Goal: Task Accomplishment & Management: Use online tool/utility

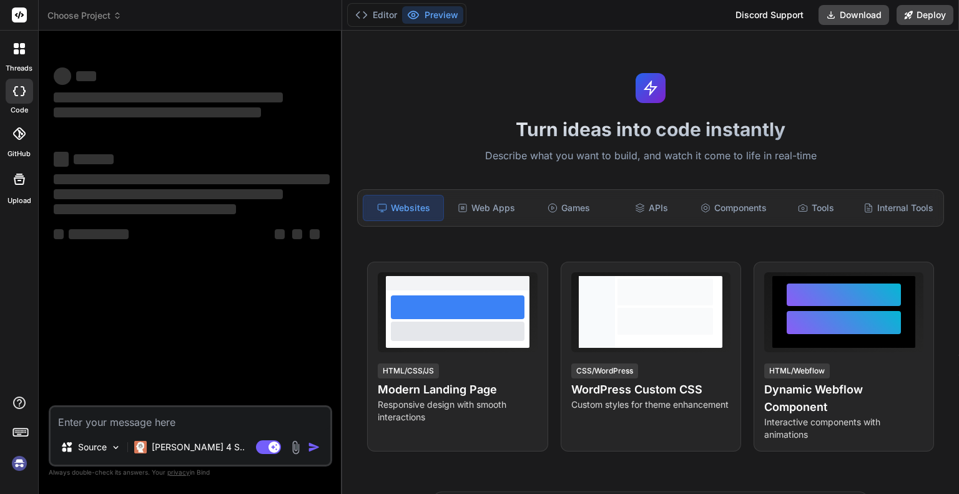
click at [295, 447] on img at bounding box center [295, 447] width 14 height 14
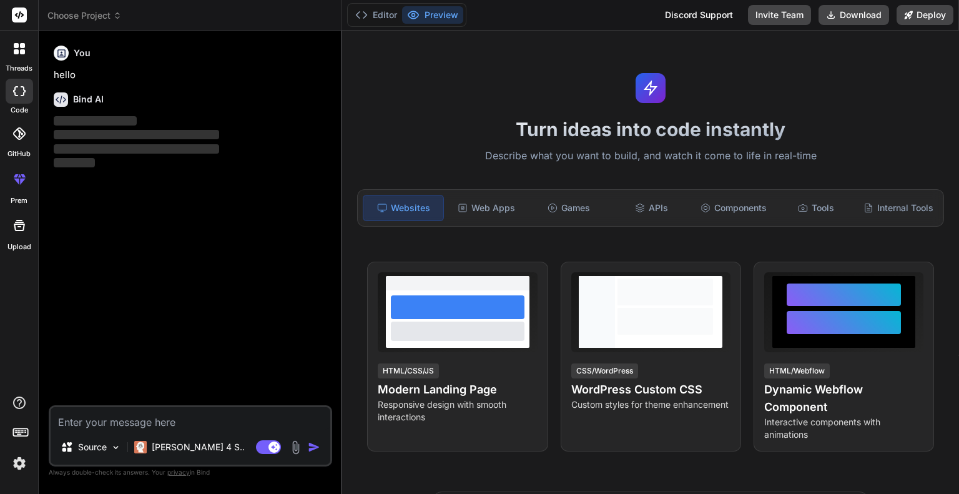
click at [299, 446] on img at bounding box center [295, 447] width 14 height 14
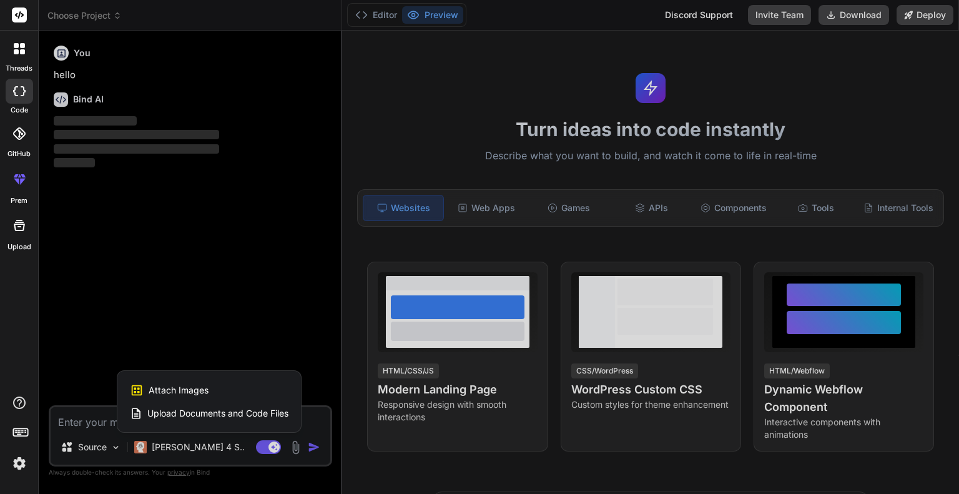
click at [240, 394] on div "Attach Images Image attachments are only supported in Claude and Gemini models." at bounding box center [209, 390] width 159 height 24
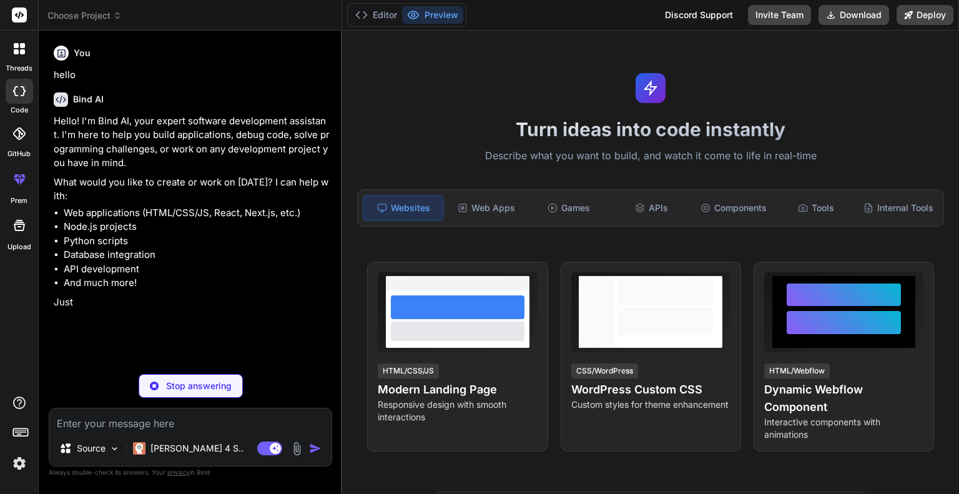
type textarea "x"
type input "C:\fakepath\Näyttökuva [DATE] 100435.png"
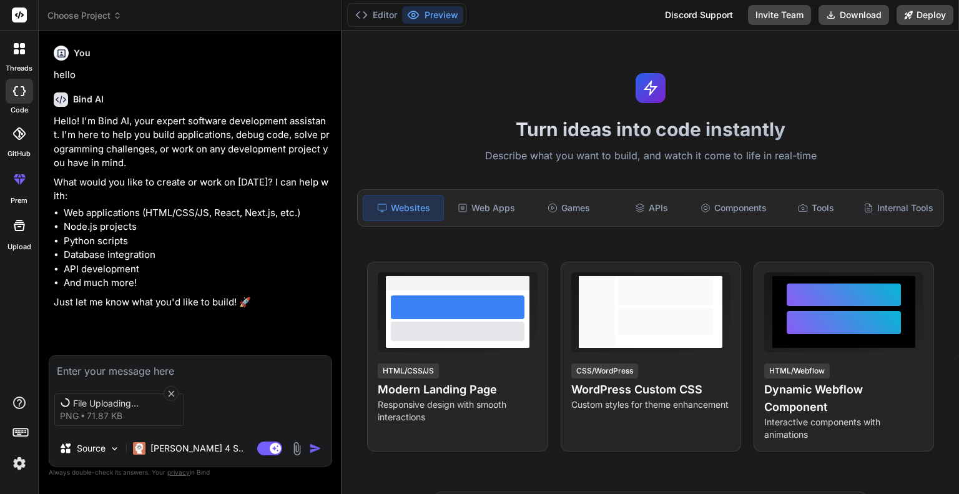
click at [195, 374] on textarea at bounding box center [190, 367] width 282 height 22
type textarea "x"
type textarea "s"
type textarea "x"
type textarea "so"
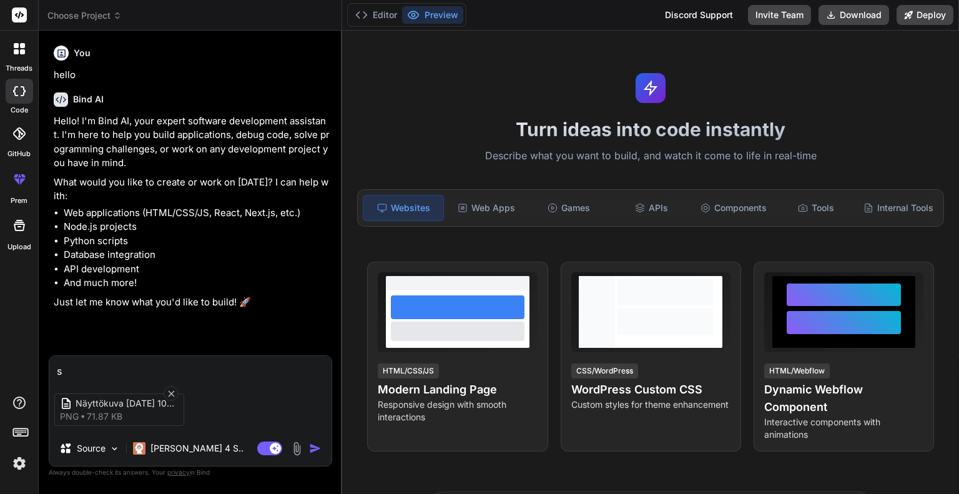
type textarea "x"
type textarea "sol"
type textarea "x"
type textarea "sole"
type textarea "x"
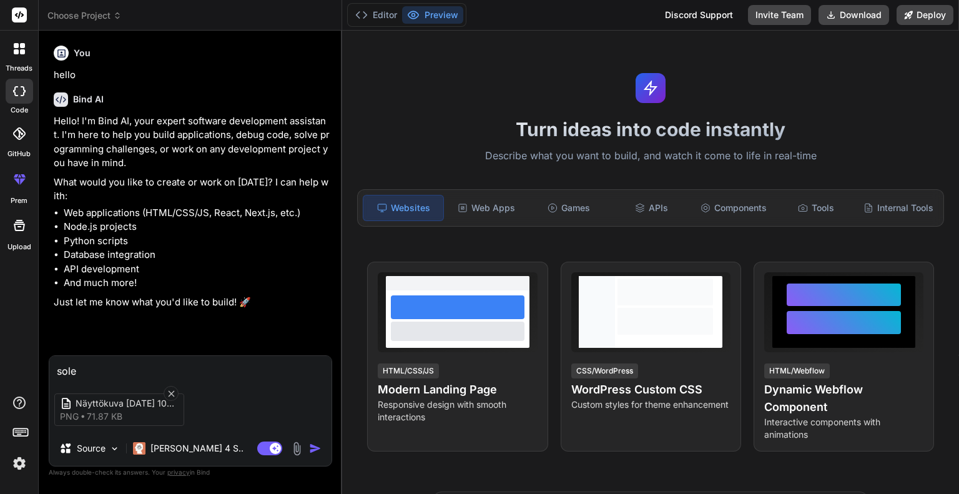
type textarea "sol"
type textarea "x"
type textarea "solv"
type textarea "x"
type textarea "solve"
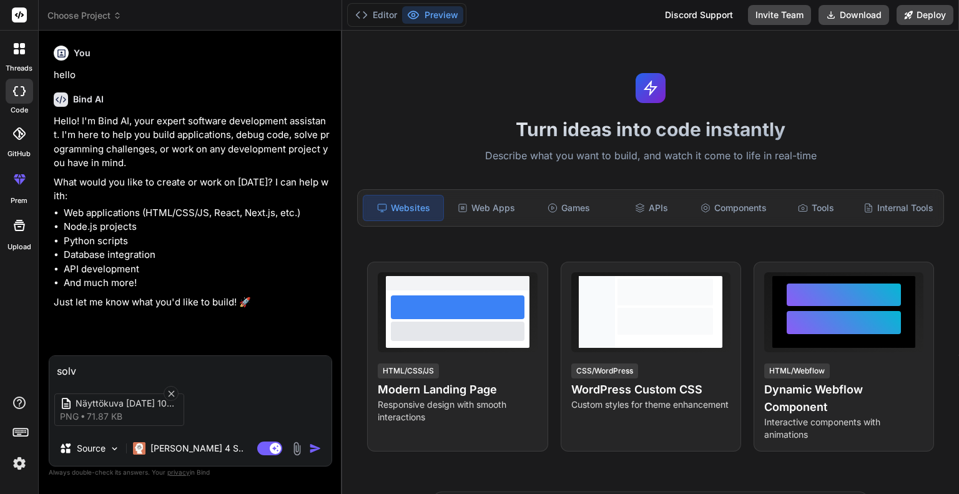
type textarea "x"
type textarea "solve"
type textarea "x"
type textarea "solve i"
type textarea "x"
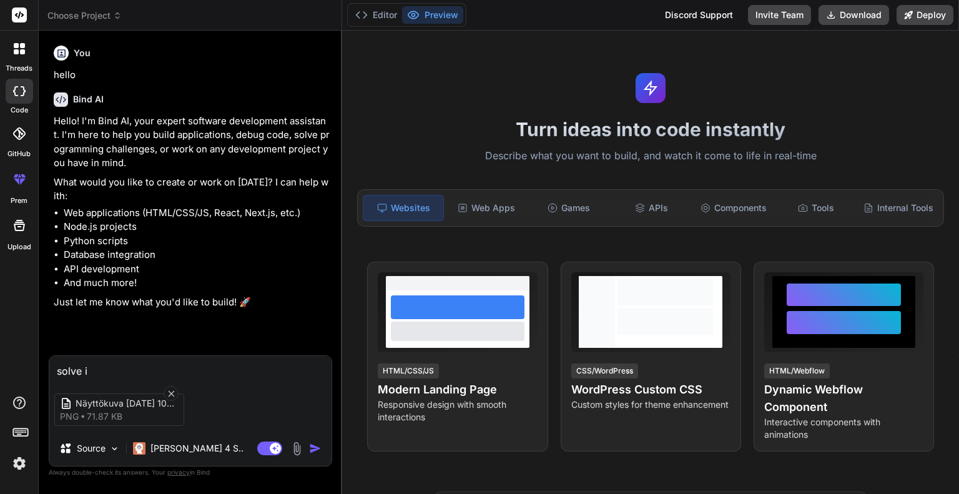
type textarea "solve it"
type textarea "x"
type textarea "solve it"
type textarea "x"
type textarea "solve it a"
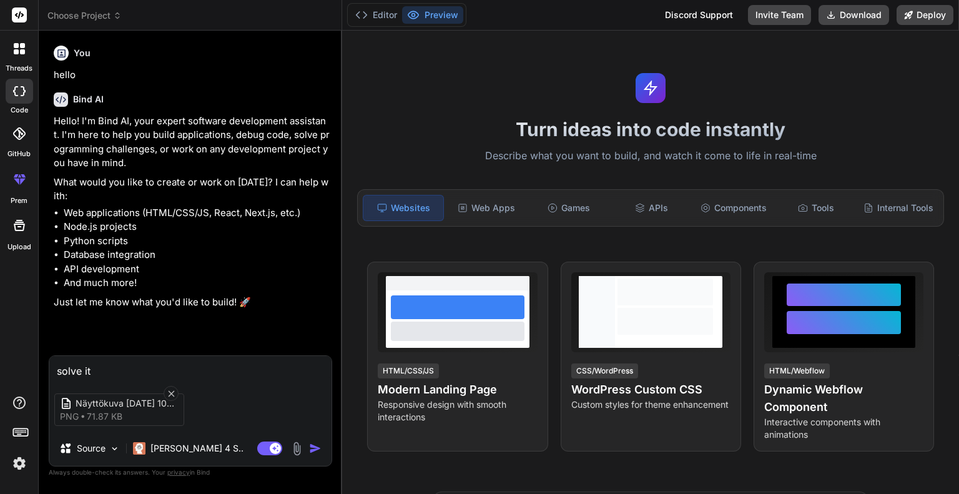
type textarea "x"
type textarea "solve it an"
type textarea "x"
type textarea "solve it and"
type textarea "x"
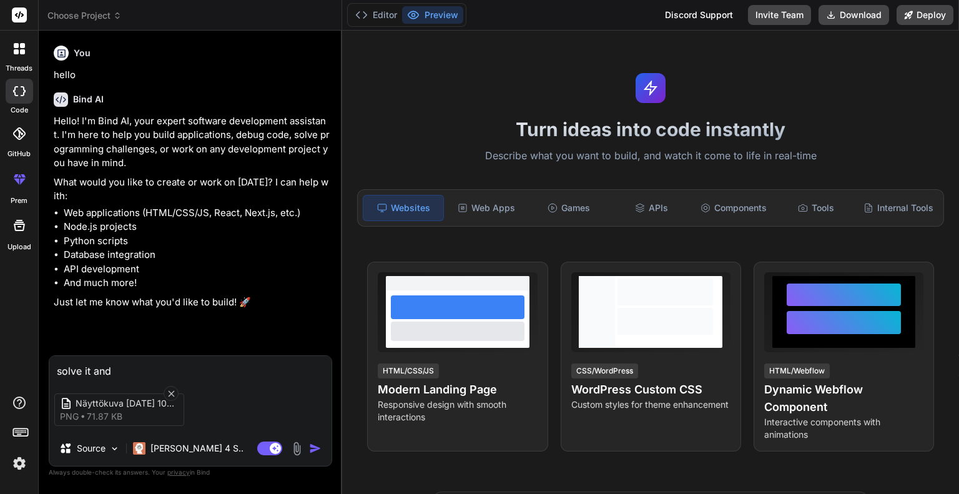
type textarea "solve it and"
type textarea "x"
type textarea "solve it and s"
type textarea "x"
type textarea "solve it and sh"
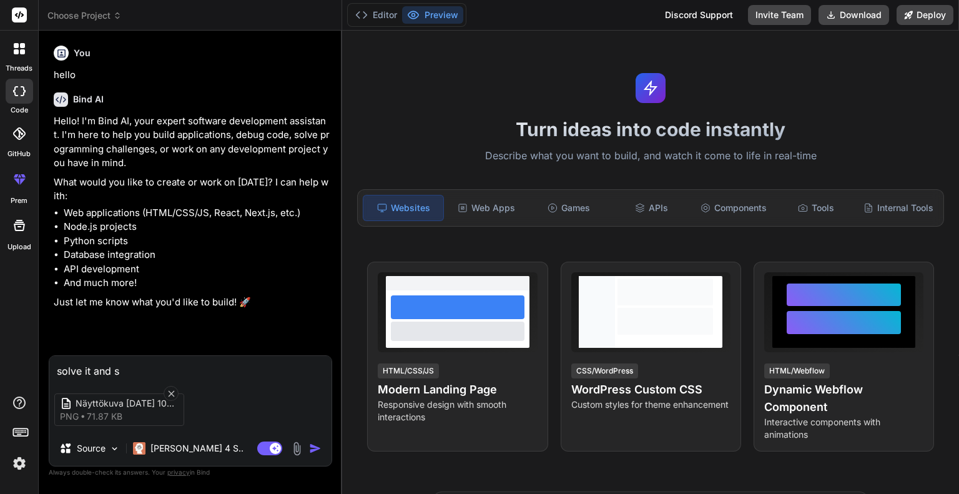
type textarea "x"
type textarea "solve it and sho"
type textarea "x"
type textarea "solve it and show"
type textarea "x"
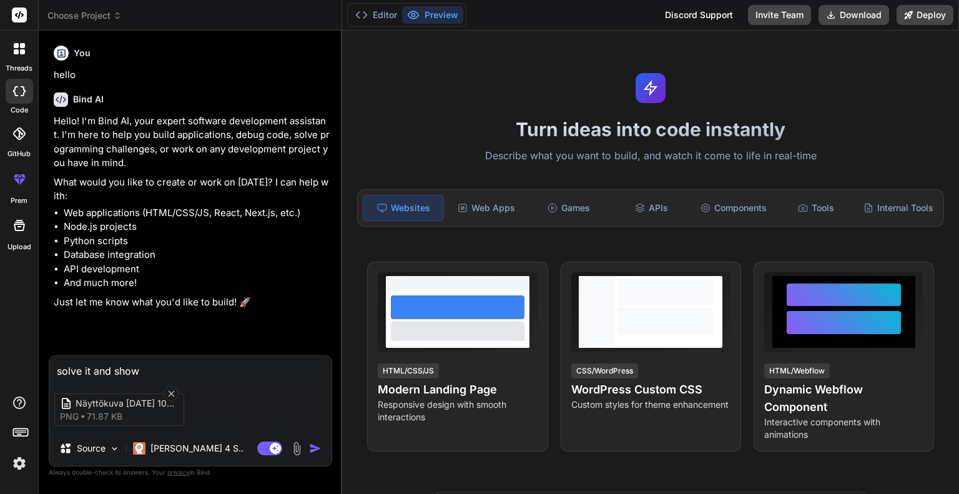
type textarea "solve it and show"
type textarea "x"
type textarea "solve it and show m"
type textarea "x"
type textarea "solve it and show me"
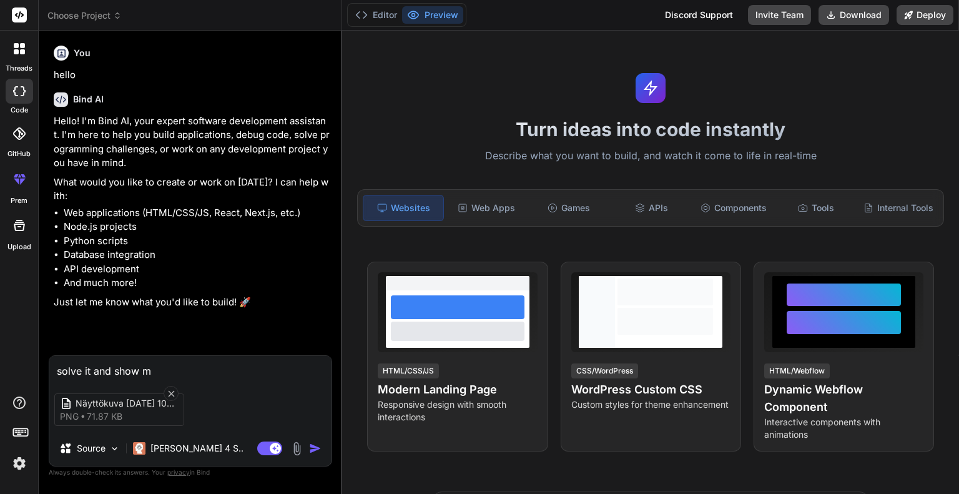
type textarea "x"
type textarea "solve it and show me"
type textarea "x"
type textarea "solve it and show me t"
type textarea "x"
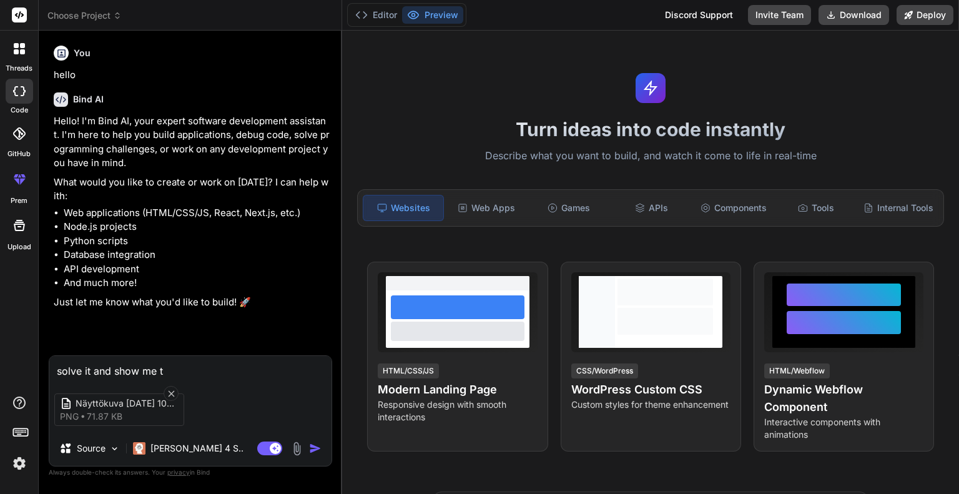
type textarea "solve it and show me th"
type textarea "x"
type textarea "solve it and show me thw"
type textarea "x"
type textarea "solve it and show me thw"
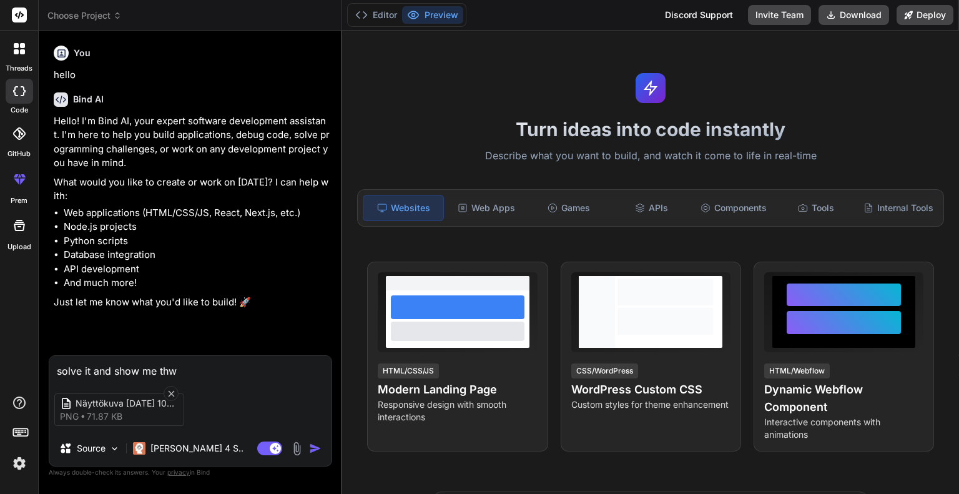
type textarea "x"
type textarea "solve it and show me thw"
type textarea "x"
type textarea "solve it and show me th"
type textarea "x"
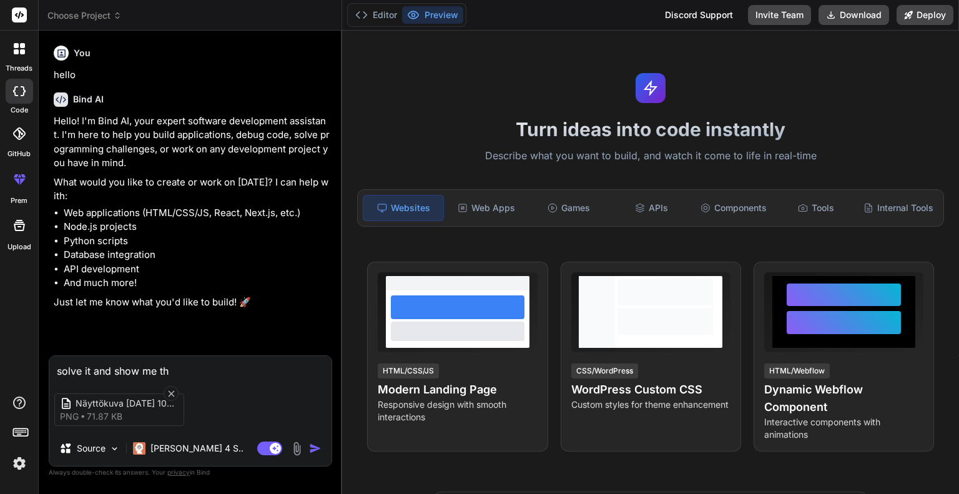
type textarea "solve it and show me the"
type textarea "x"
type textarea "solve it and show me the"
type textarea "x"
type textarea "solve it and show me the p"
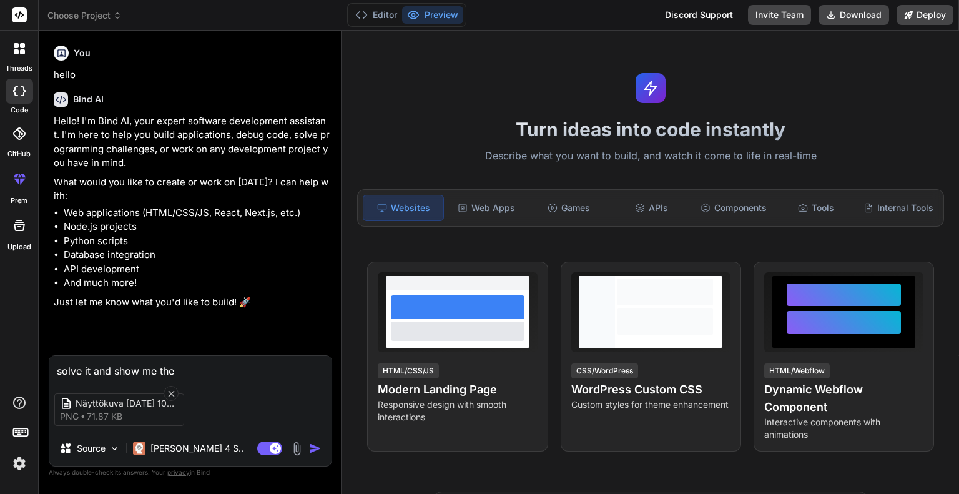
type textarea "x"
type textarea "solve it and show me the py"
type textarea "x"
type textarea "solve it and show me the pyt"
type textarea "x"
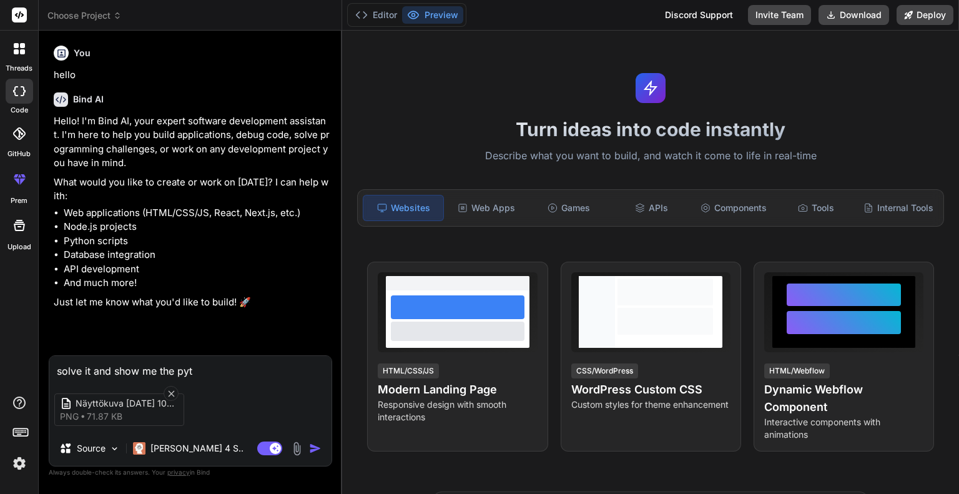
type textarea "solve it and show me the pyth"
type textarea "x"
type textarea "solve it and show me the pytho"
type textarea "x"
type textarea "solve it and show me the python"
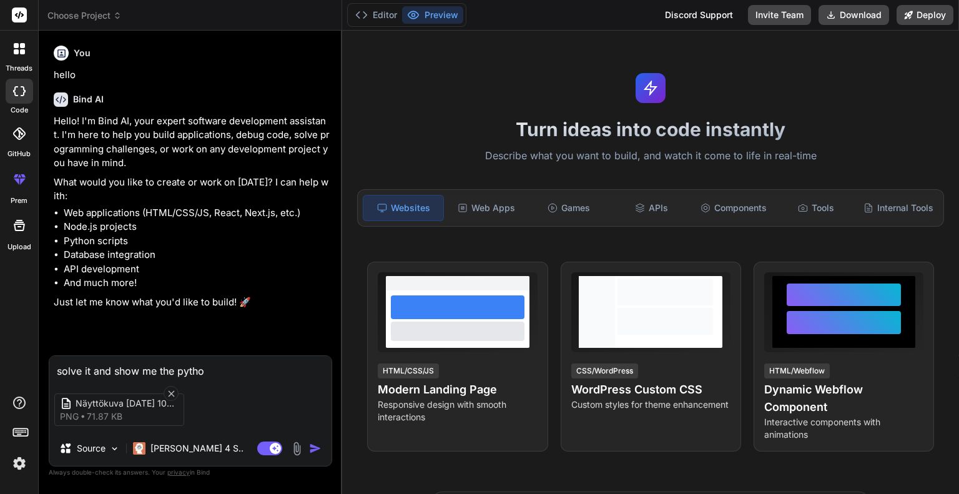
type textarea "x"
type textarea "solve it and show me the python"
type textarea "x"
type textarea "solve it and show me the python c"
type textarea "x"
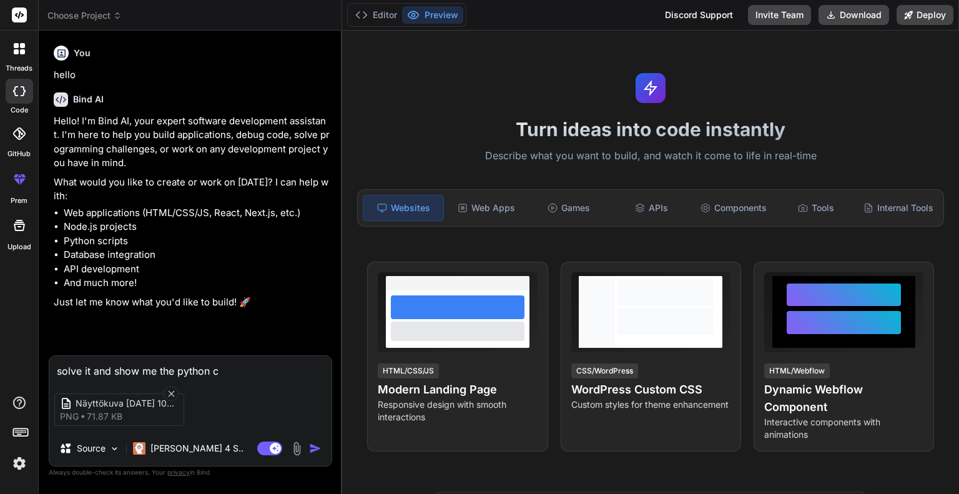
type textarea "solve it and show me the python co"
type textarea "x"
type textarea "solve it and show me the python cod"
type textarea "x"
type textarea "solve it and show me the python codd"
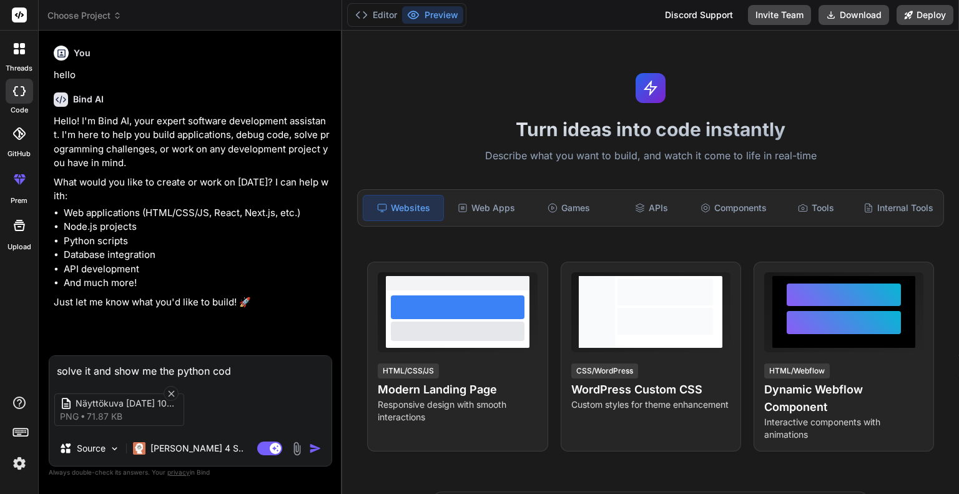
type textarea "x"
type textarea "solve it and show me the python [PERSON_NAME]"
type textarea "x"
type textarea "solve it and show me the python codd"
type textarea "x"
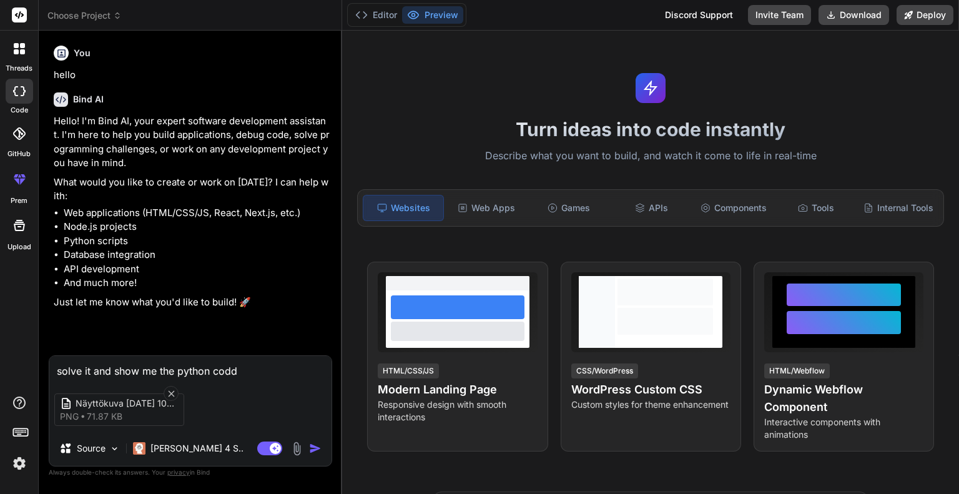
type textarea "solve it and show me the python cod"
type textarea "x"
type textarea "solve it and show me the python code"
type textarea "x"
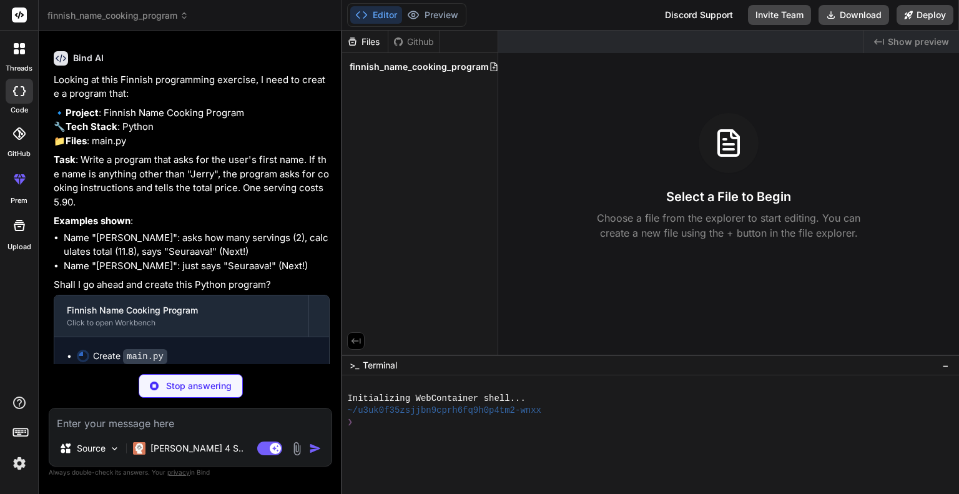
scroll to position [393, 0]
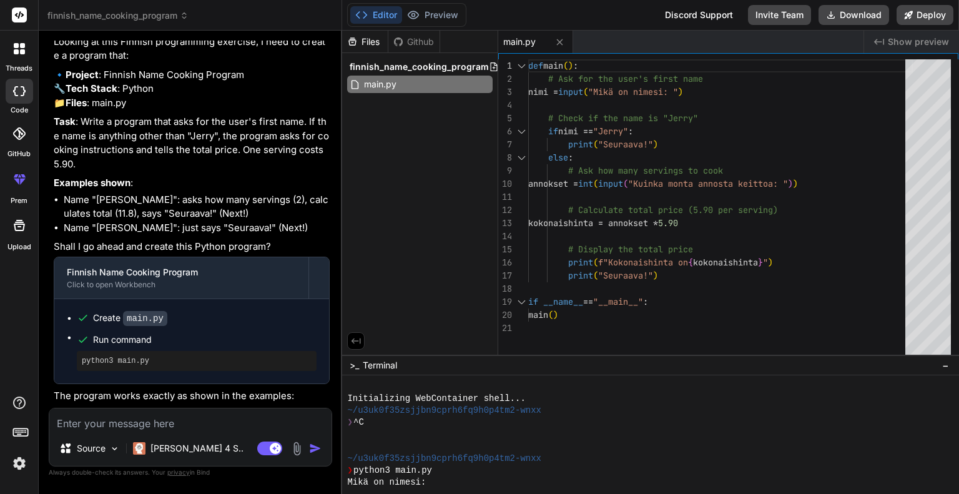
type textarea "x"
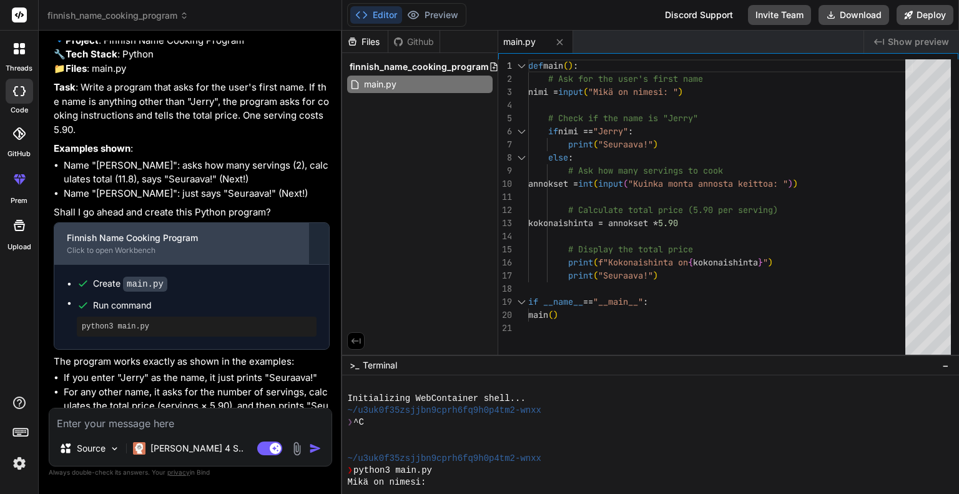
scroll to position [473, 0]
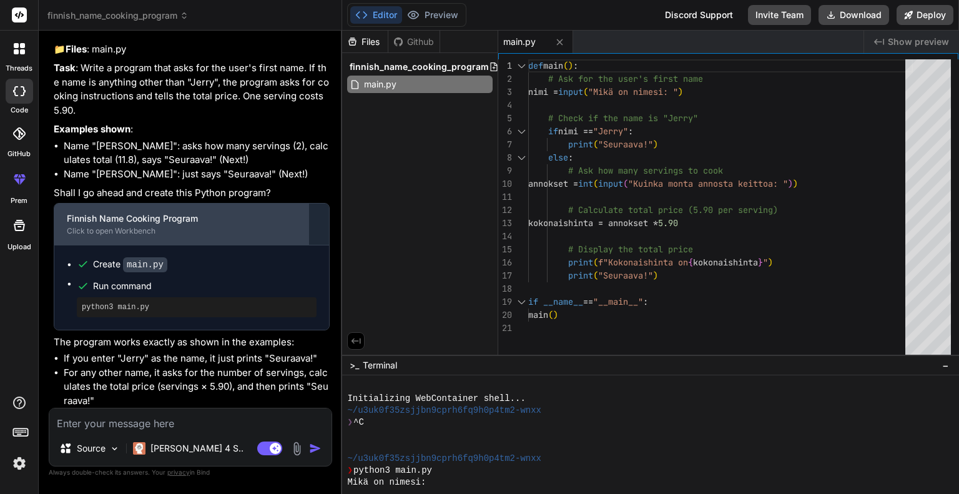
click at [204, 236] on div "Click to open Workbench" at bounding box center [181, 231] width 229 height 10
click at [202, 229] on div "Click to open Workbench" at bounding box center [181, 231] width 229 height 10
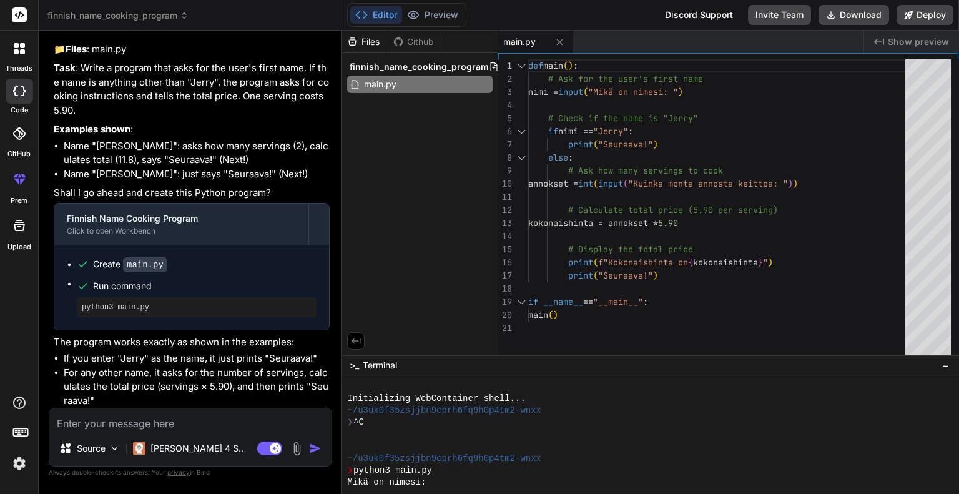
click at [145, 263] on code "main.py" at bounding box center [145, 264] width 44 height 15
click at [137, 289] on span "Run command" at bounding box center [204, 286] width 223 height 12
click at [147, 303] on pre "python3 main.py" at bounding box center [197, 307] width 230 height 10
click at [168, 308] on pre "python3 main.py" at bounding box center [197, 307] width 230 height 10
type textarea "def main(): # Ask for the user's first name nimi = input("Mikä on nimesi: ") # …"
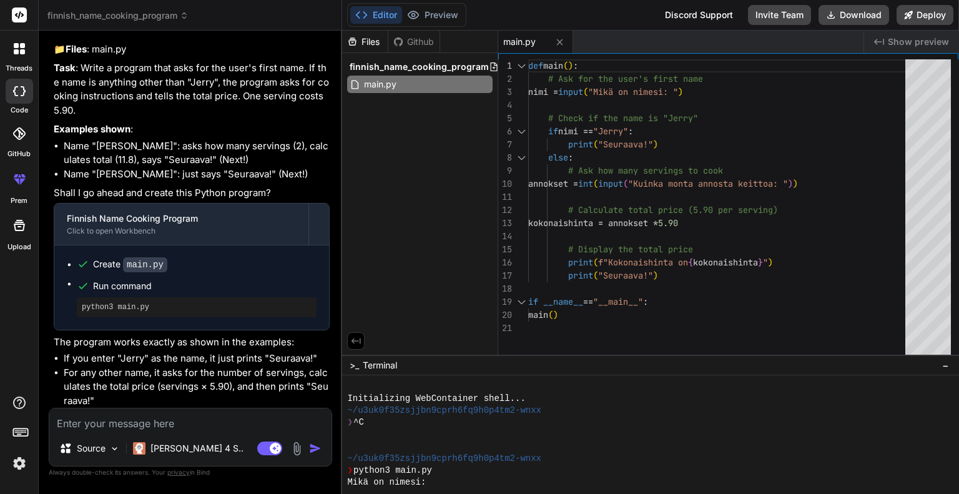
click at [727, 98] on div "def main ( ) : # Ask for the user's first name nimi = input ( "Mikä on nimesi: …" at bounding box center [720, 209] width 384 height 301
click at [180, 424] on textarea at bounding box center [190, 419] width 282 height 22
type textarea "w"
type textarea "x"
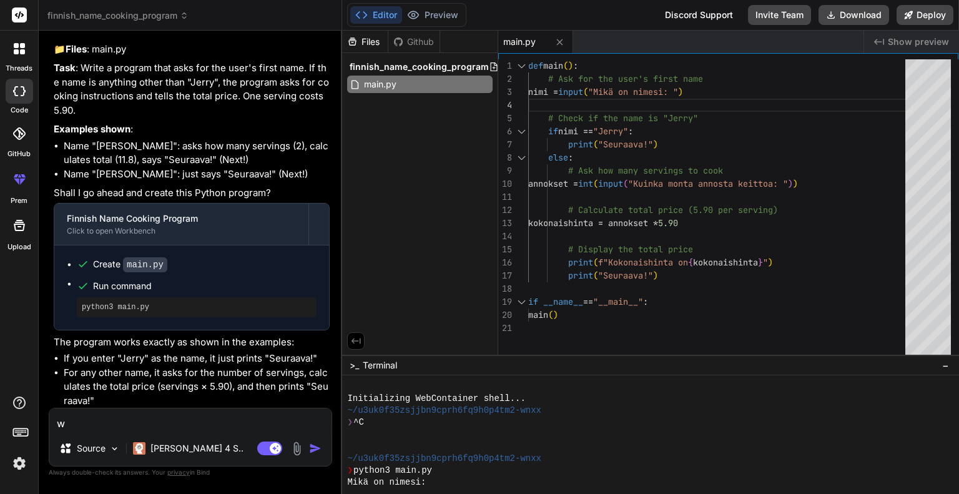
type textarea "wr"
type textarea "x"
type textarea "wrt"
type textarea "x"
type textarea "wrti"
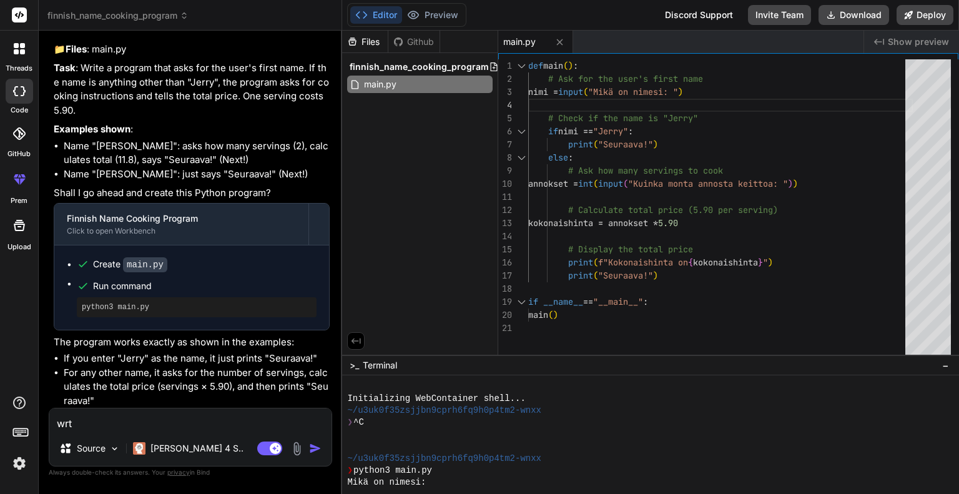
type textarea "x"
type textarea "wrtie"
type textarea "x"
type textarea "wrtie"
type textarea "x"
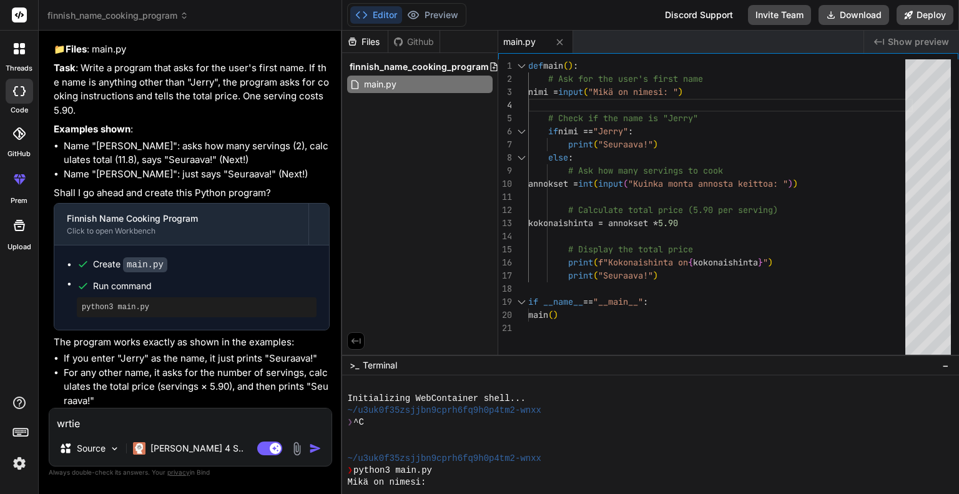
type textarea "wrtie"
type textarea "x"
type textarea "wrti"
type textarea "x"
type textarea "wrt"
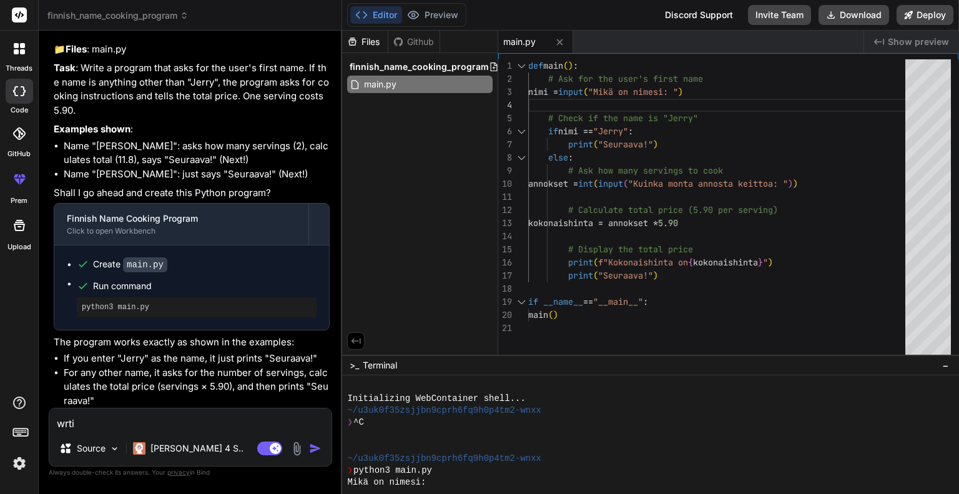
type textarea "x"
type textarea "wr"
type textarea "x"
type textarea "w"
type textarea "x"
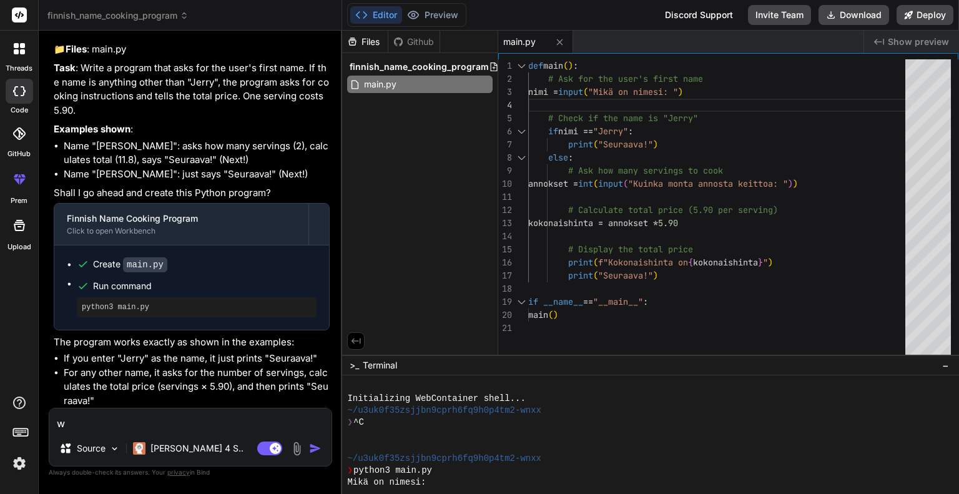
type textarea "wr"
type textarea "x"
type textarea "wri"
type textarea "x"
type textarea "writ"
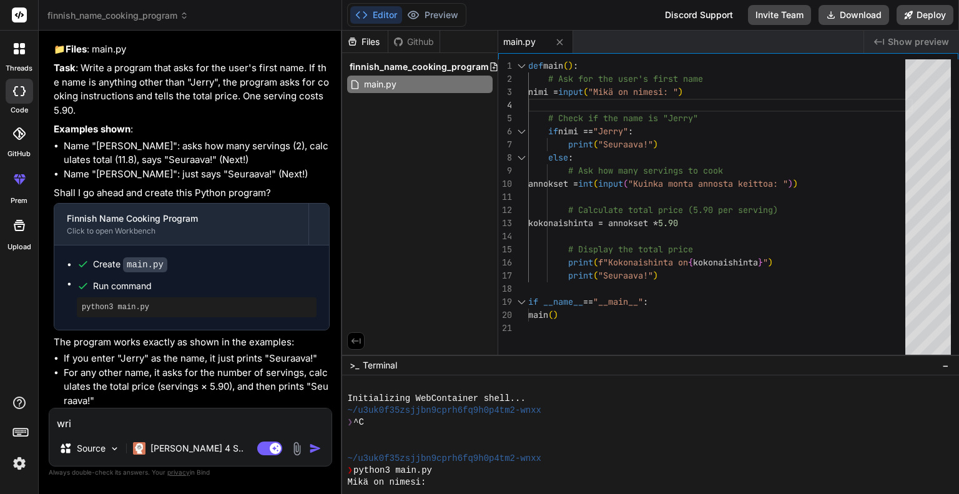
type textarea "x"
type textarea "write"
type textarea "x"
type textarea "write"
type textarea "x"
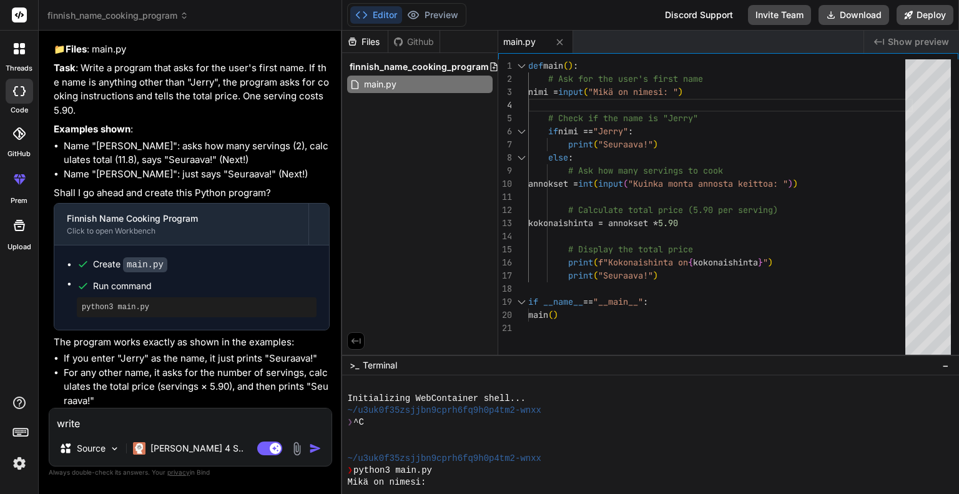
type textarea "write i"
type textarea "x"
type textarea "write it"
type textarea "x"
type textarea "write it"
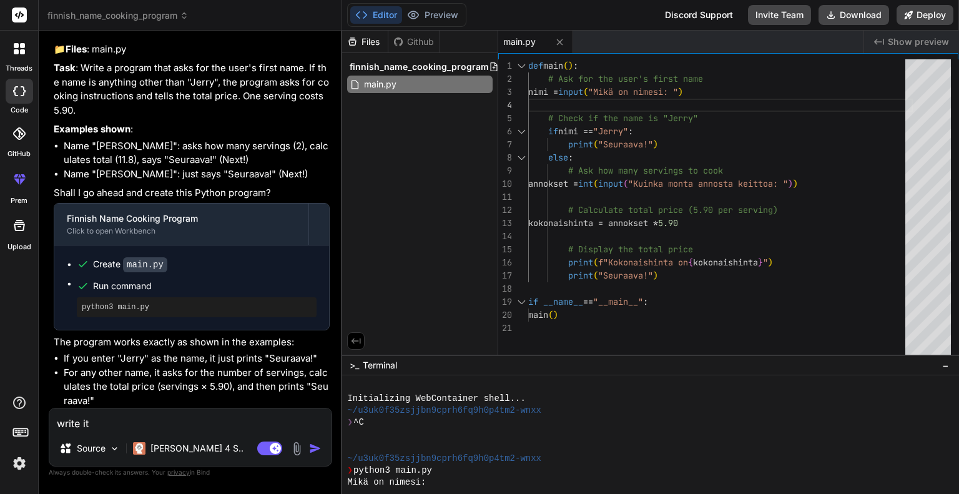
type textarea "x"
type textarea "write it i"
type textarea "x"
type textarea "write it in"
type textarea "x"
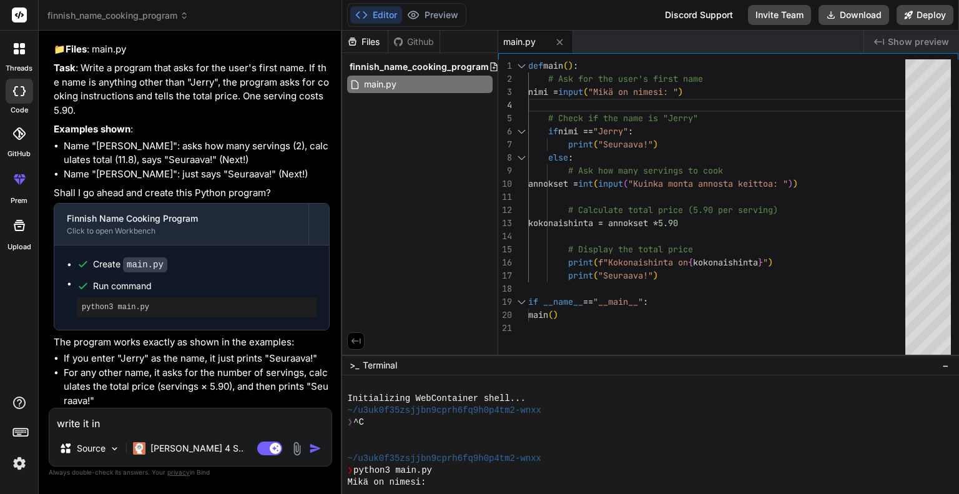
type textarea "write it in"
type textarea "x"
type textarea "write it in f"
type textarea "x"
type textarea "write it in fi"
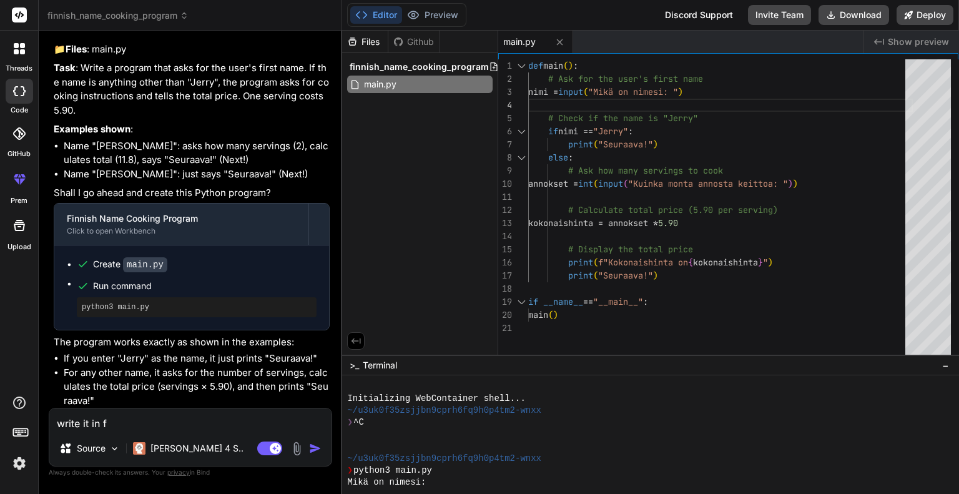
type textarea "x"
type textarea "write it in fin"
type textarea "x"
type textarea "write it in finn"
type textarea "x"
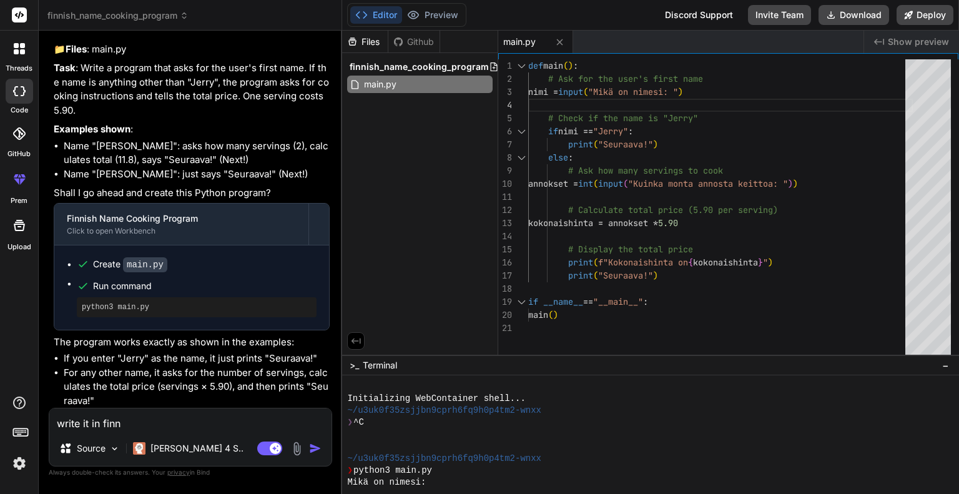
type textarea "write it in finni"
type textarea "x"
type textarea "write it in finnis"
type textarea "x"
type textarea "write it in finnish"
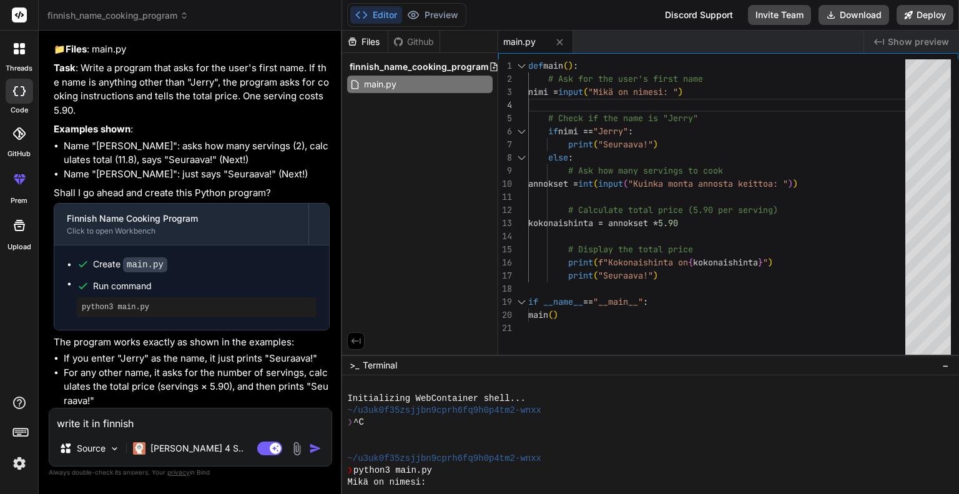
type textarea "x"
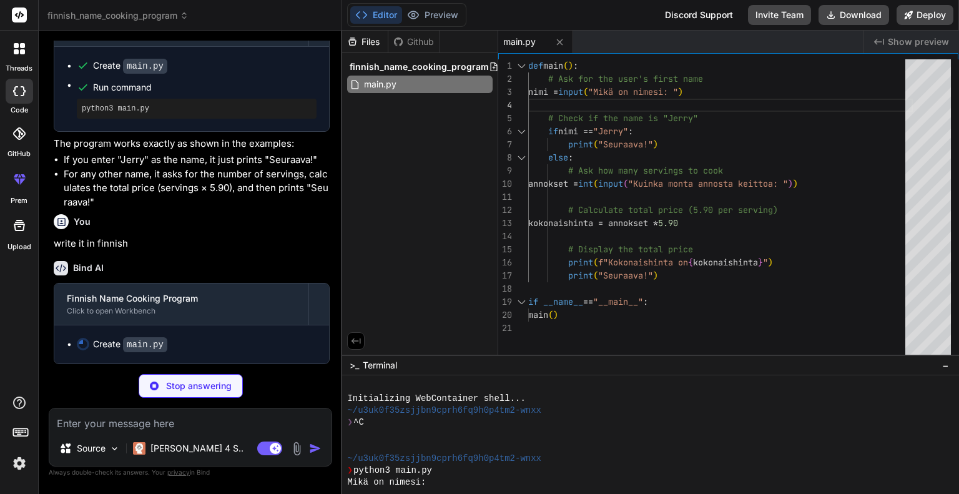
scroll to position [671, 0]
type textarea "x"
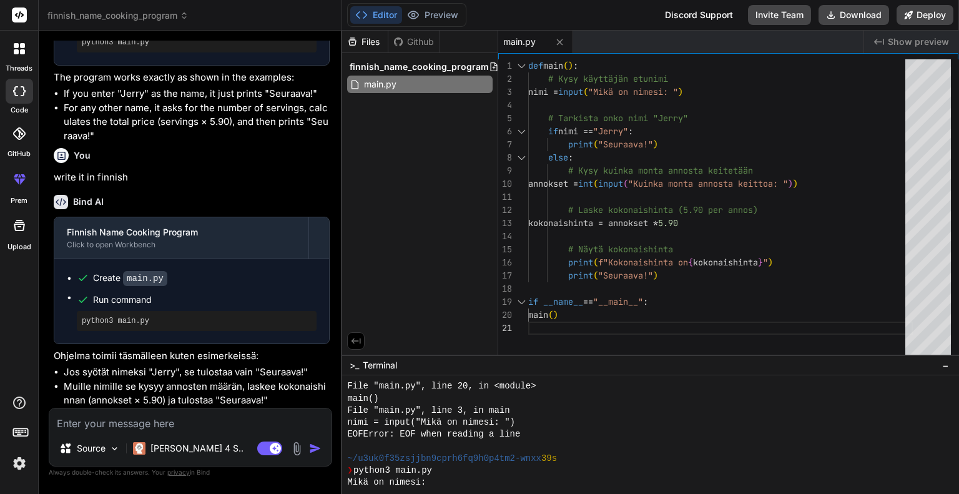
scroll to position [737, 0]
type textarea "x"
click at [527, 67] on div at bounding box center [521, 65] width 16 height 13
drag, startPoint x: 529, startPoint y: 67, endPoint x: 578, endPoint y: 93, distance: 56.4
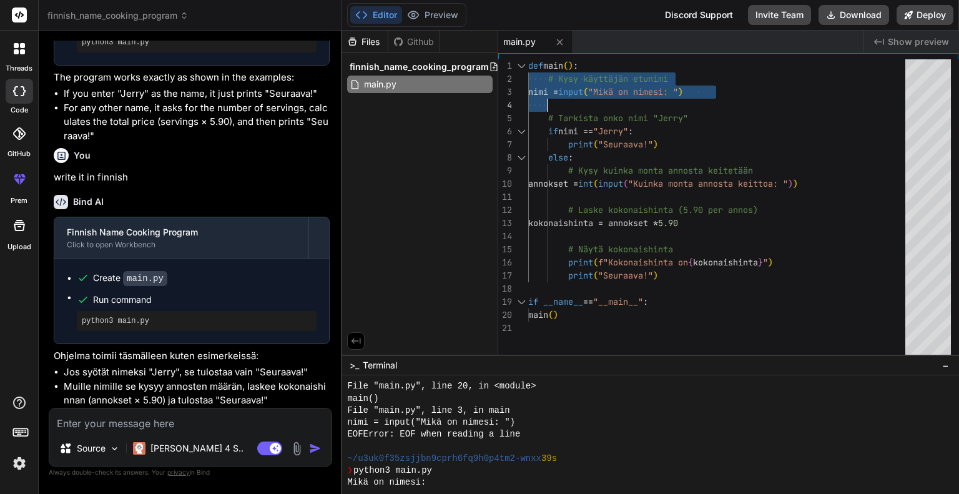
click at [582, 102] on div "def main ( ) : # Kysy käyttäjän etunimi nimi = input ( "Mikä on nimesi: " ) # T…" at bounding box center [720, 209] width 384 height 301
click at [534, 67] on div "def main ( ) : # Kysy käyttäjän etunimi nimi = input ( "Mikä on nimesi: " ) # T…" at bounding box center [720, 209] width 384 height 301
click at [527, 64] on div at bounding box center [521, 65] width 16 height 13
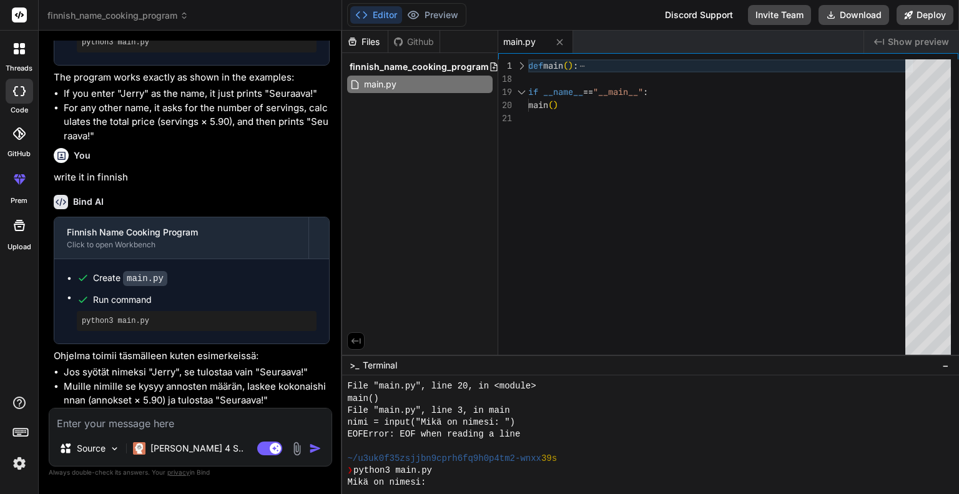
click at [527, 64] on div at bounding box center [521, 65] width 16 height 13
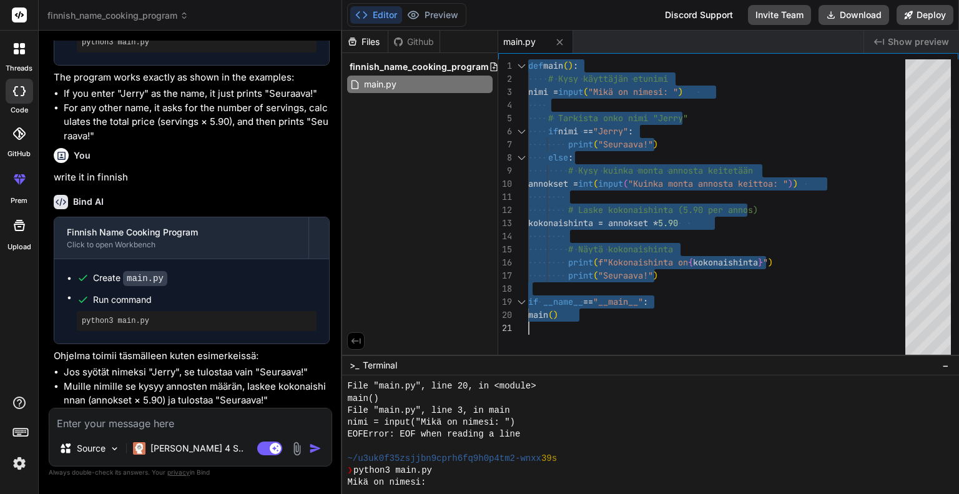
drag, startPoint x: 529, startPoint y: 64, endPoint x: 693, endPoint y: 323, distance: 306.6
click at [693, 323] on div "def main ( ) : # Kysy käyttäjän etunimi nimi = input ( "Mikä on nimesi: " ) # T…" at bounding box center [720, 209] width 384 height 301
type textarea "# Laske kokonaishinta (5.90 per annos) kokonaishinta = annokset * 5.90 # Näytä …"
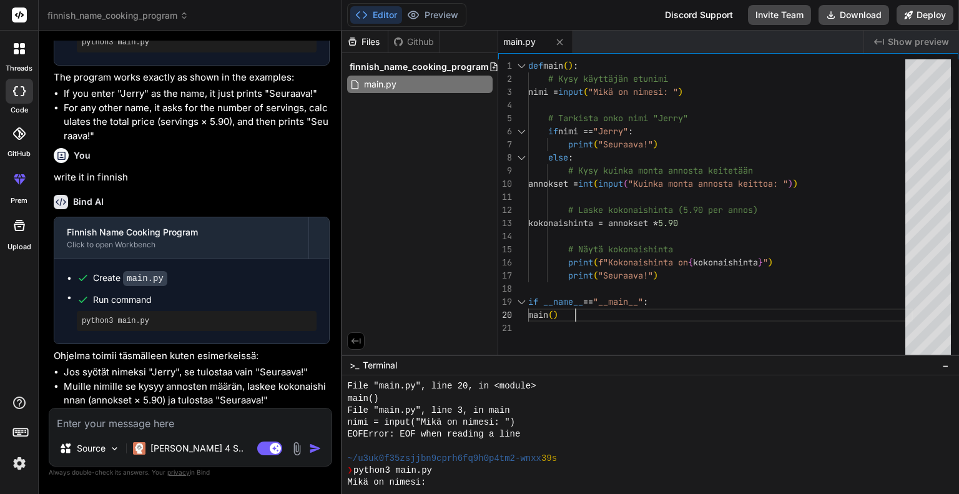
click at [675, 310] on div "def main ( ) : # Kysy käyttäjän etunimi nimi = input ( "Mikä on nimesi: " ) # T…" at bounding box center [720, 209] width 384 height 301
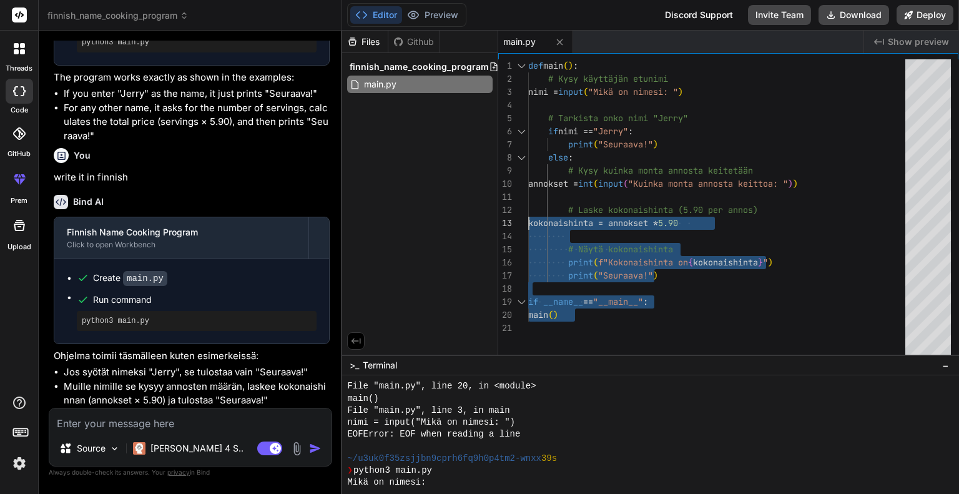
drag, startPoint x: 586, startPoint y: 314, endPoint x: 526, endPoint y: 202, distance: 127.3
click at [528, 202] on div "def main ( ) : # Kysy käyttäjän etunimi nimi = input ( "Mikä on nimesi: " ) # T…" at bounding box center [720, 209] width 384 height 301
click at [671, 296] on div "def main ( ) : # Kysy käyttäjän etunimi nimi = input ( "Mikä on nimesi: " ) # T…" at bounding box center [720, 209] width 384 height 301
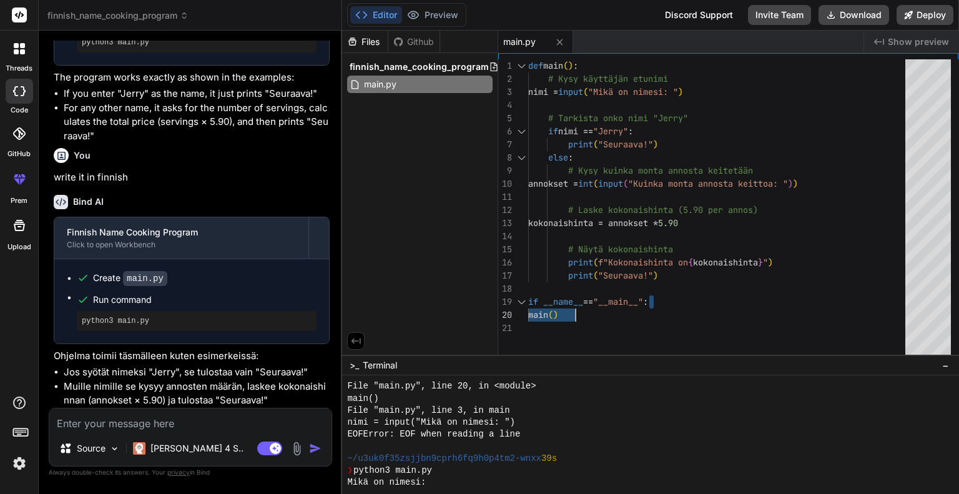
drag, startPoint x: 660, startPoint y: 301, endPoint x: 594, endPoint y: 306, distance: 65.7
click at [600, 304] on div "def main ( ) : # Kysy käyttäjän etunimi nimi = input ( "Mikä on nimesi: " ) # T…" at bounding box center [720, 209] width 384 height 301
click at [593, 321] on div "def main ( ) : # Kysy käyttäjän etunimi nimi = input ( "Mikä on nimesi: " ) # T…" at bounding box center [720, 209] width 384 height 301
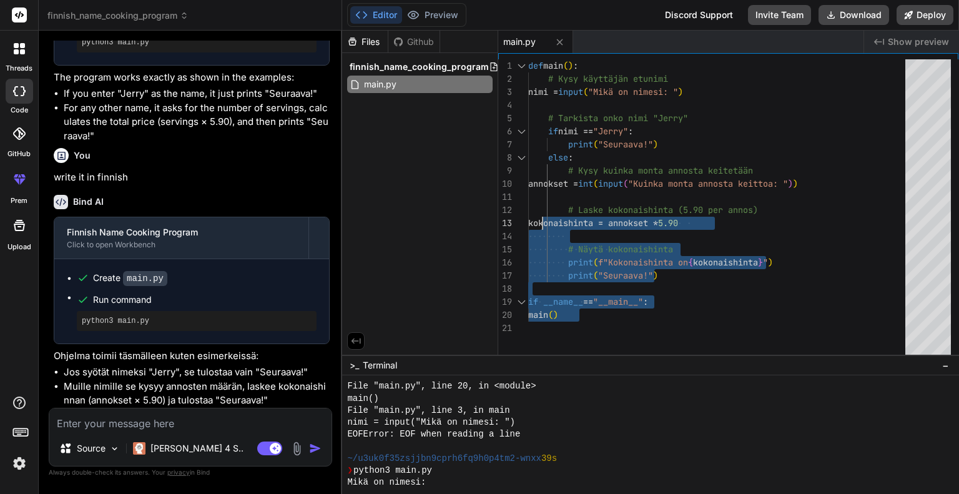
type textarea "def main(): # Kysy käyttäjän etunimi nimi = input("Mikä on nimesi: ") # Tarkist…"
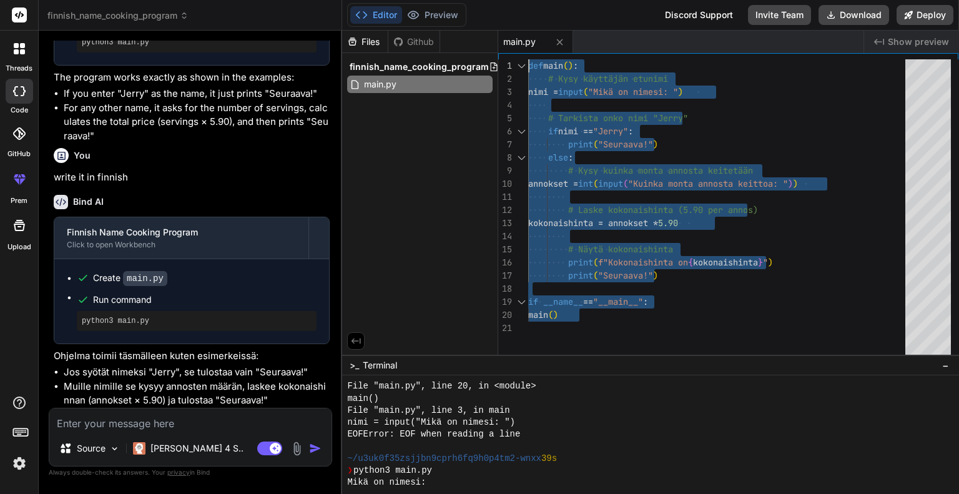
drag, startPoint x: 588, startPoint y: 319, endPoint x: 519, endPoint y: 58, distance: 269.7
click at [528, 59] on div "def main ( ) : # Kysy käyttäjän etunimi nimi = input ( "Mikä on nimesi: " ) # T…" at bounding box center [720, 209] width 384 height 301
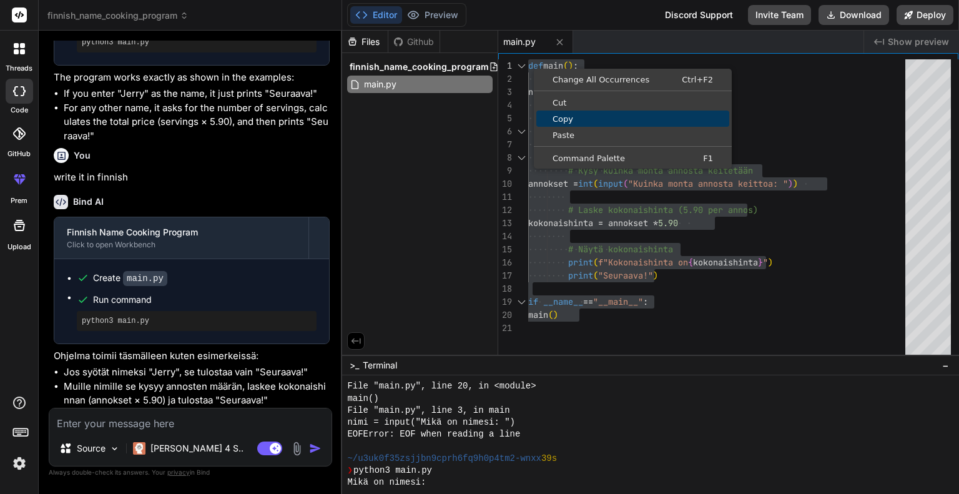
click at [572, 116] on span "Copy" at bounding box center [632, 119] width 193 height 8
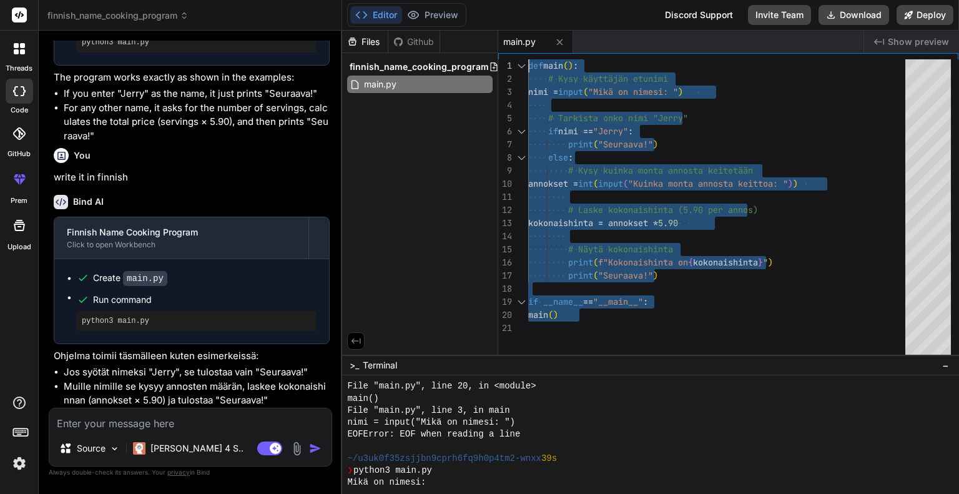
click at [663, 328] on div "def main ( ) : # Kysy käyttäjän etunimi nimi = input ( "Mikä on nimesi: " ) # T…" at bounding box center [720, 209] width 384 height 301
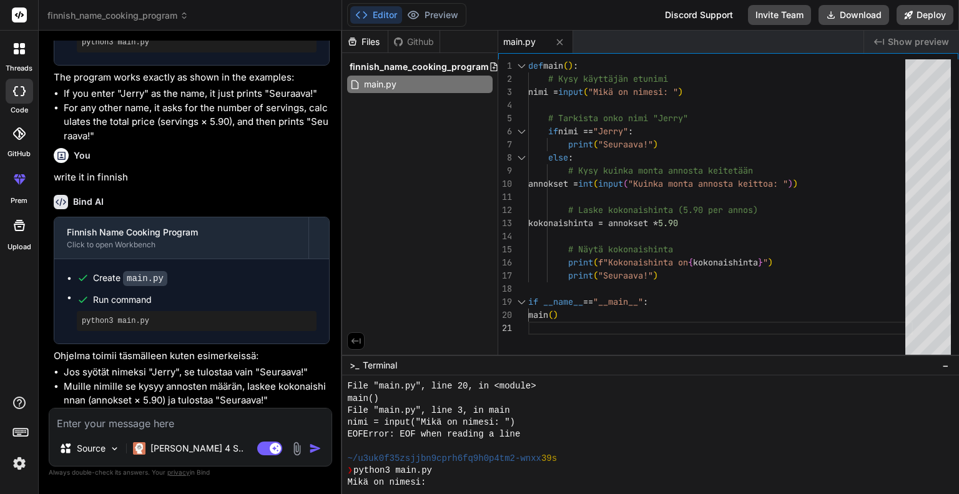
type textarea "# Laske kokonaishinta (5.90 per annos) kokonaishinta = annokset * 5.90 # Näytä …"
drag, startPoint x: 668, startPoint y: 304, endPoint x: 653, endPoint y: 304, distance: 15.0
click at [653, 304] on div "def main ( ) : # Kysy käyttäjän etunimi nimi = input ( "Mikä on nimesi: " ) # T…" at bounding box center [720, 209] width 384 height 301
drag, startPoint x: 664, startPoint y: 301, endPoint x: 652, endPoint y: 301, distance: 11.9
click at [652, 301] on div "def main ( ) : # Kysy käyttäjän etunimi nimi = input ( "Mikä on nimesi: " ) # T…" at bounding box center [720, 209] width 384 height 301
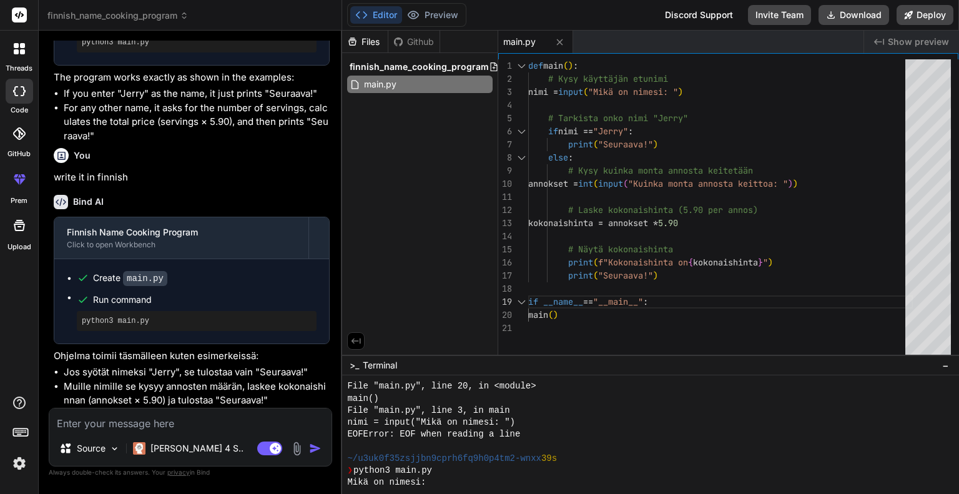
click at [174, 426] on textarea at bounding box center [190, 419] width 282 height 22
type textarea "i"
type textarea "x"
type textarea "it"
type textarea "x"
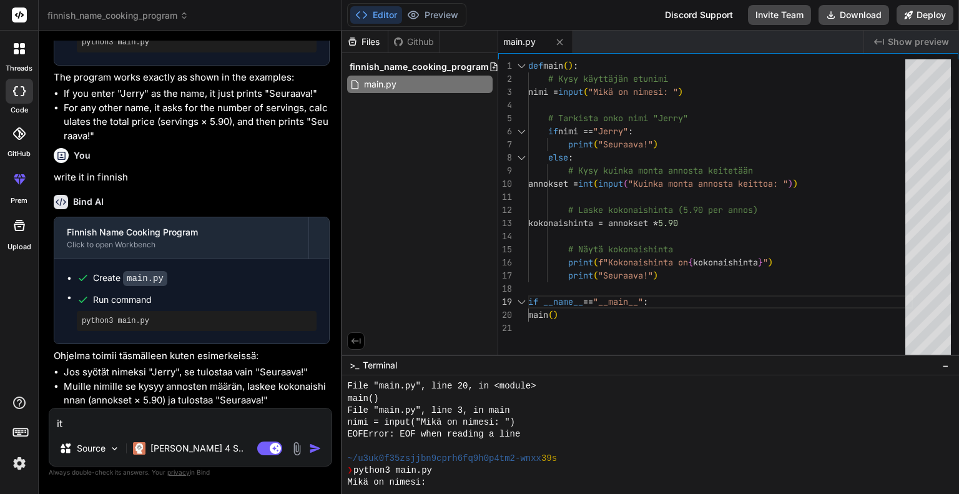
type textarea "it"
type textarea "x"
type textarea "it d"
type textarea "x"
type textarea "it di"
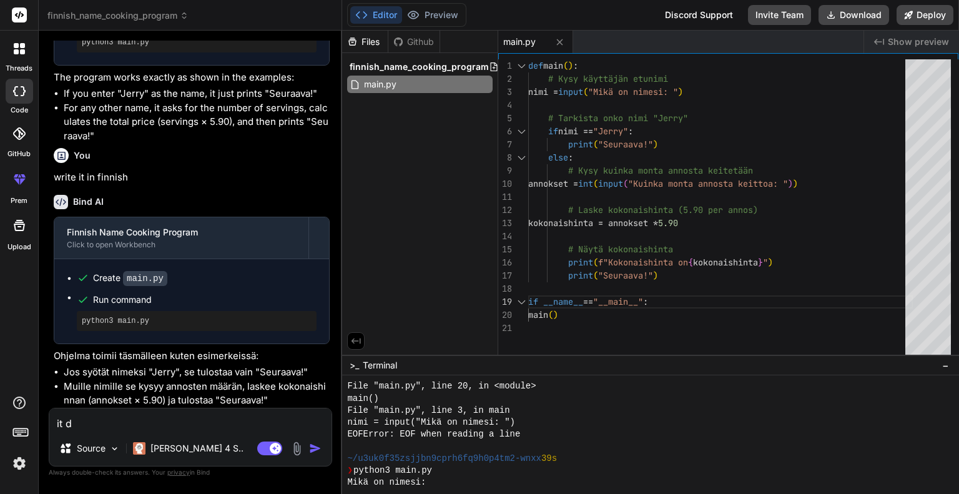
type textarea "x"
type textarea "it did"
type textarea "x"
type textarea "it didi"
type textarea "x"
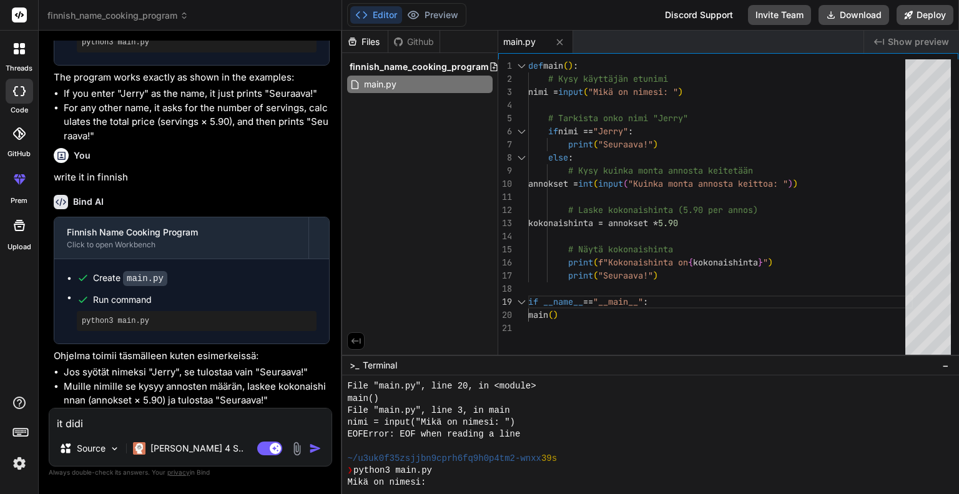
type textarea "it didin"
type textarea "x"
type textarea "it didint"
type textarea "x"
type textarea "it didint"
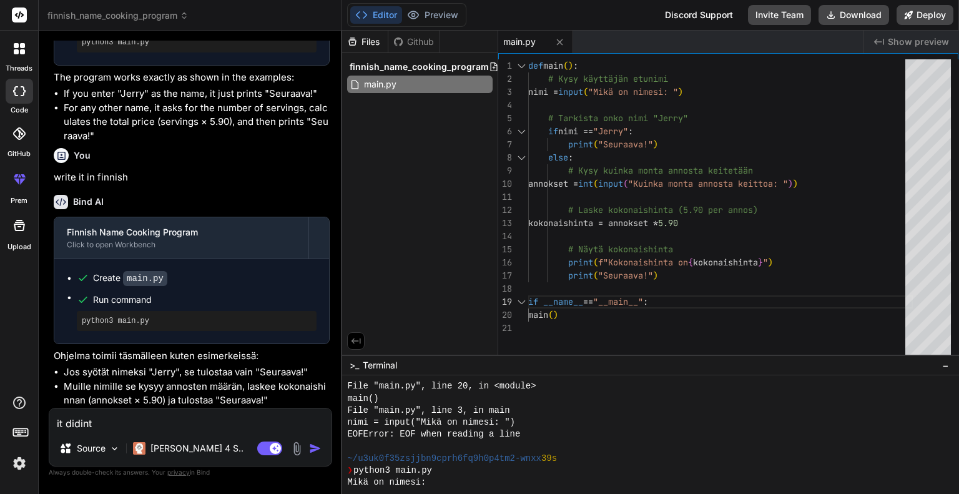
type textarea "x"
type textarea "it didint a"
type textarea "x"
type textarea "it didint ap"
type textarea "x"
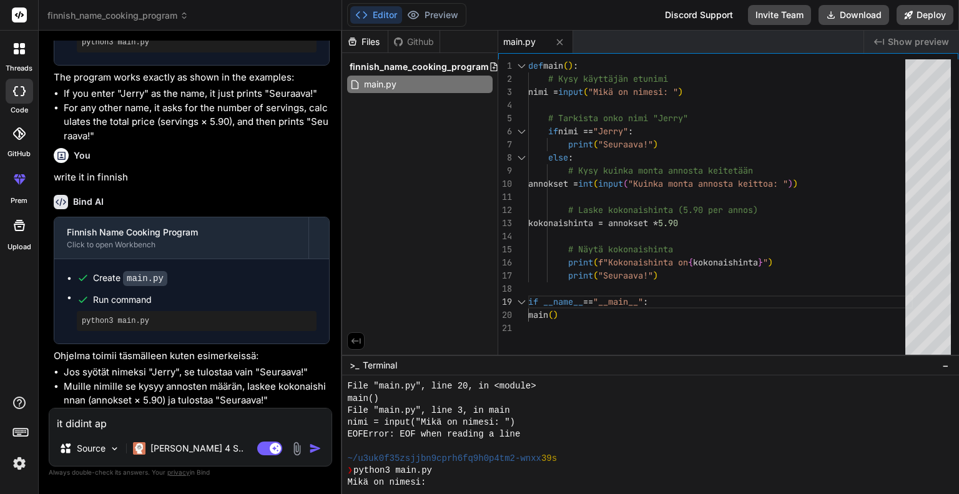
type textarea "it didint app"
type textarea "x"
type textarea "it didint appr"
type textarea "x"
type textarea "it didint appro"
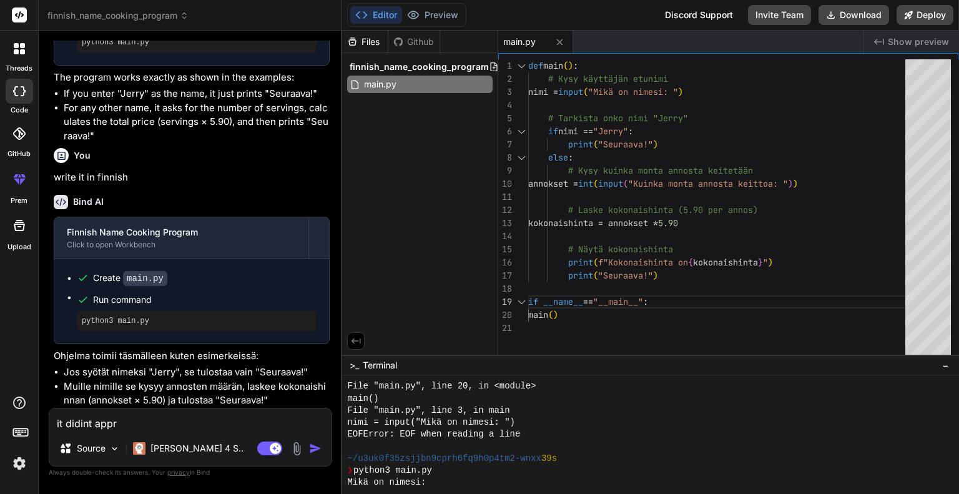
type textarea "x"
type textarea "it didint approv"
type textarea "x"
type textarea "it didint approve"
type textarea "x"
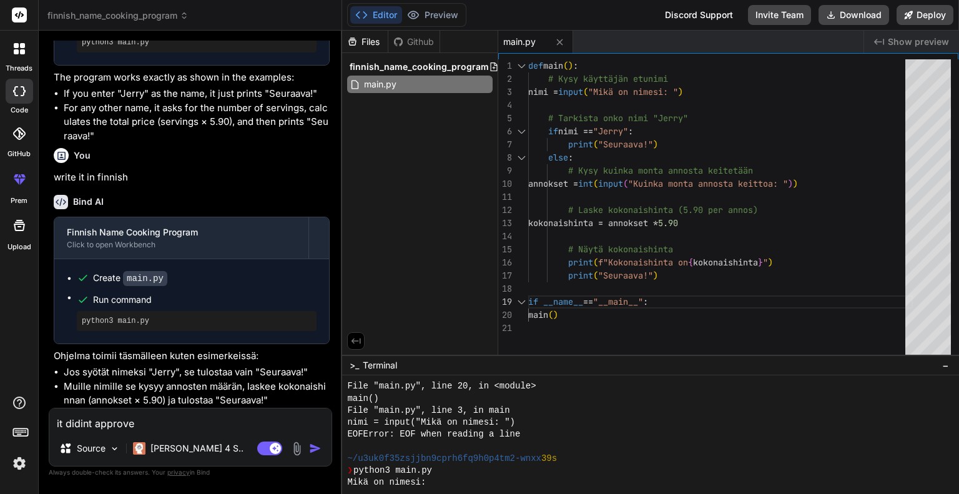
type textarea "it didint approve"
type textarea "x"
type textarea "it didint approve i"
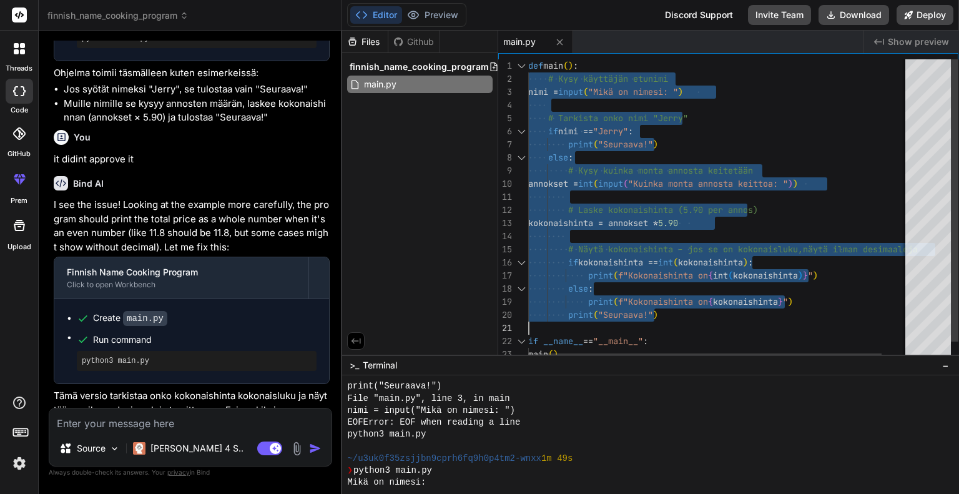
drag, startPoint x: 529, startPoint y: 66, endPoint x: 786, endPoint y: 316, distance: 358.8
click at [788, 319] on div "def main ( ) : # Kysy käyttäjän etunimi nimi = input ( "Mikä on nimesi: " ) # T…" at bounding box center [733, 220] width 410 height 322
click at [741, 157] on div "def main ( ) : # Kysy käyttäjän etunimi nimi = input ( "Mikä on nimesi: " ) # T…" at bounding box center [733, 220] width 410 height 322
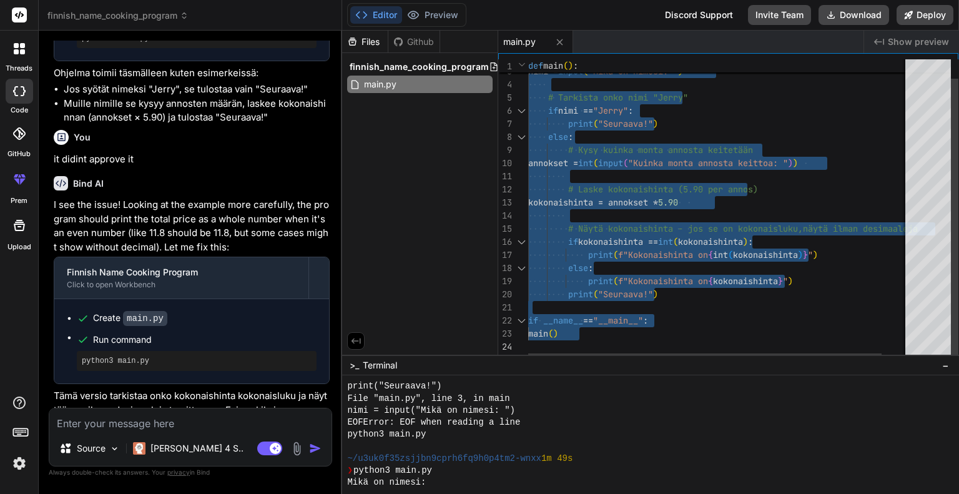
drag, startPoint x: 529, startPoint y: 64, endPoint x: 864, endPoint y: 361, distance: 446.9
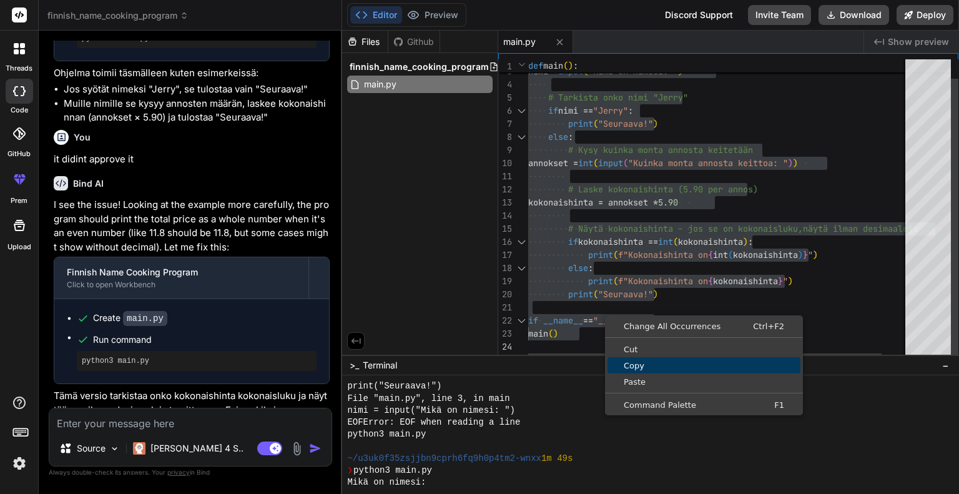
click at [708, 363] on span "Copy" at bounding box center [703, 365] width 193 height 8
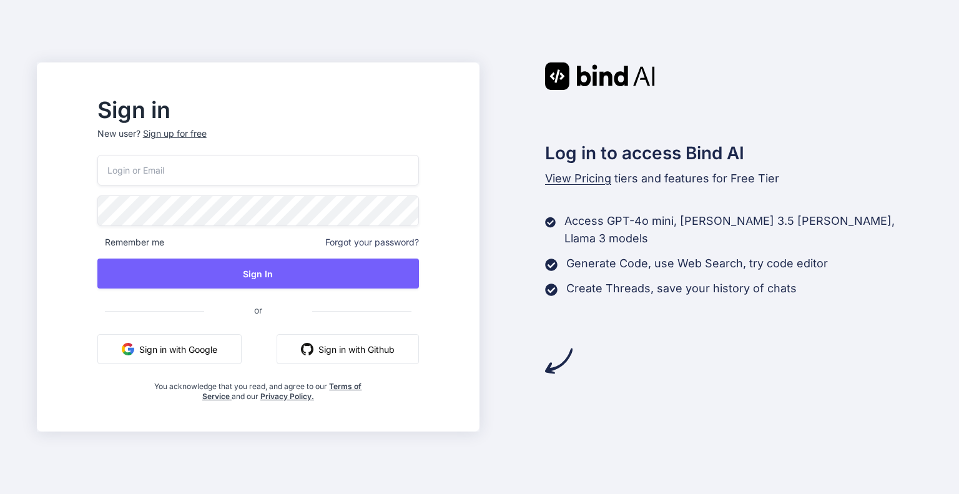
click at [223, 348] on button "Sign in with Google" at bounding box center [169, 349] width 144 height 30
